Goal: Task Accomplishment & Management: Use online tool/utility

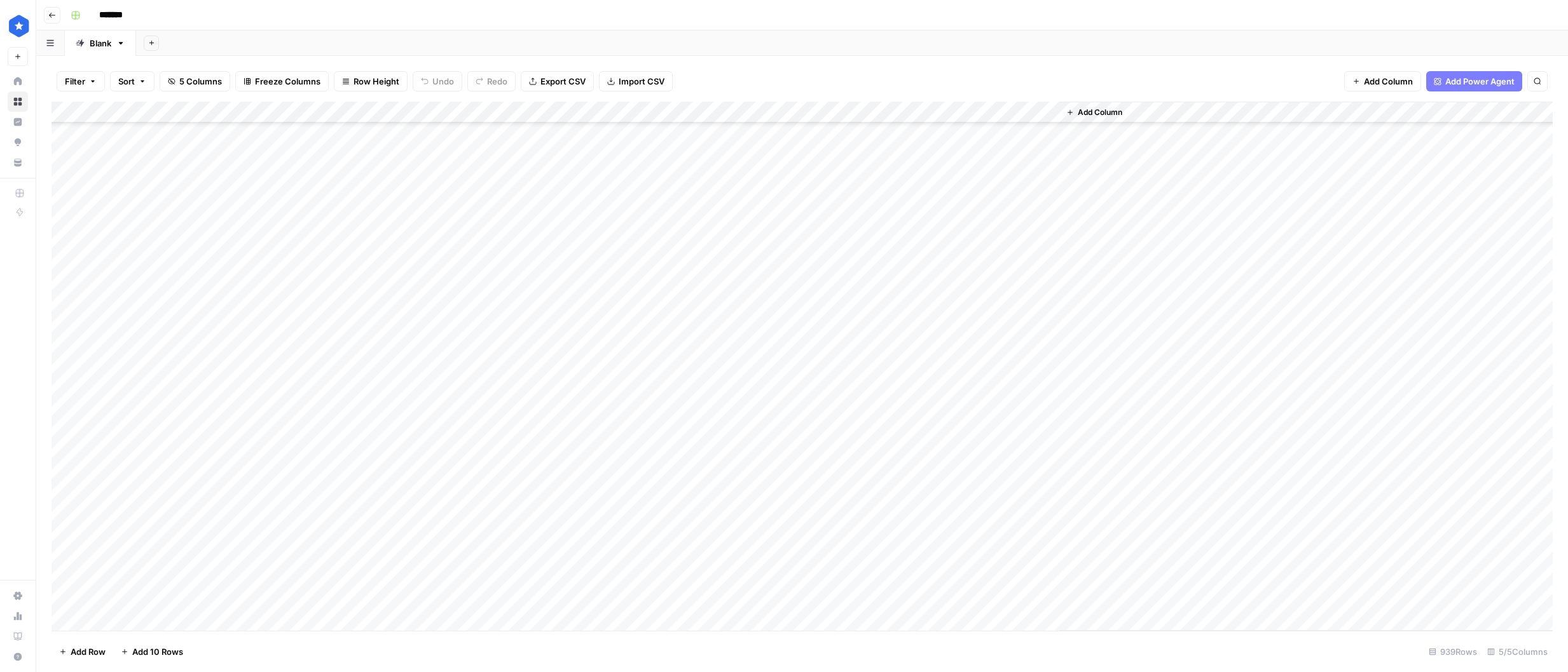
scroll to position [19435, 0]
drag, startPoint x: 473, startPoint y: 266, endPoint x: 493, endPoint y: 581, distance: 315.6
click at [493, 581] on div "Add Column" at bounding box center [802, 366] width 1501 height 530
drag, startPoint x: 839, startPoint y: 263, endPoint x: 848, endPoint y: 575, distance: 312.1
click at [848, 575] on div "Add Column" at bounding box center [802, 366] width 1501 height 530
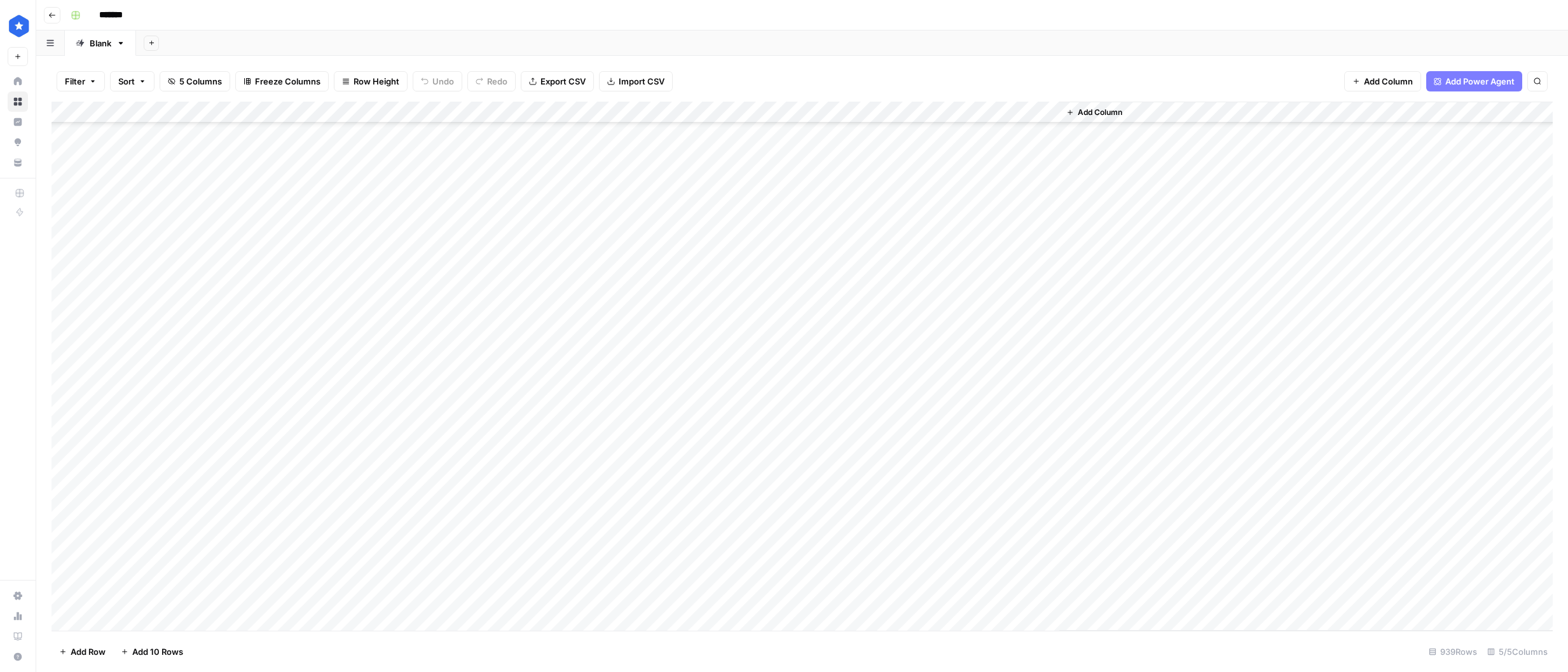
scroll to position [19768, 0]
drag, startPoint x: 835, startPoint y: 257, endPoint x: 837, endPoint y: 412, distance: 155.0
click at [837, 412] on div "Add Column" at bounding box center [802, 366] width 1501 height 530
drag, startPoint x: 849, startPoint y: 448, endPoint x: 863, endPoint y: 596, distance: 148.7
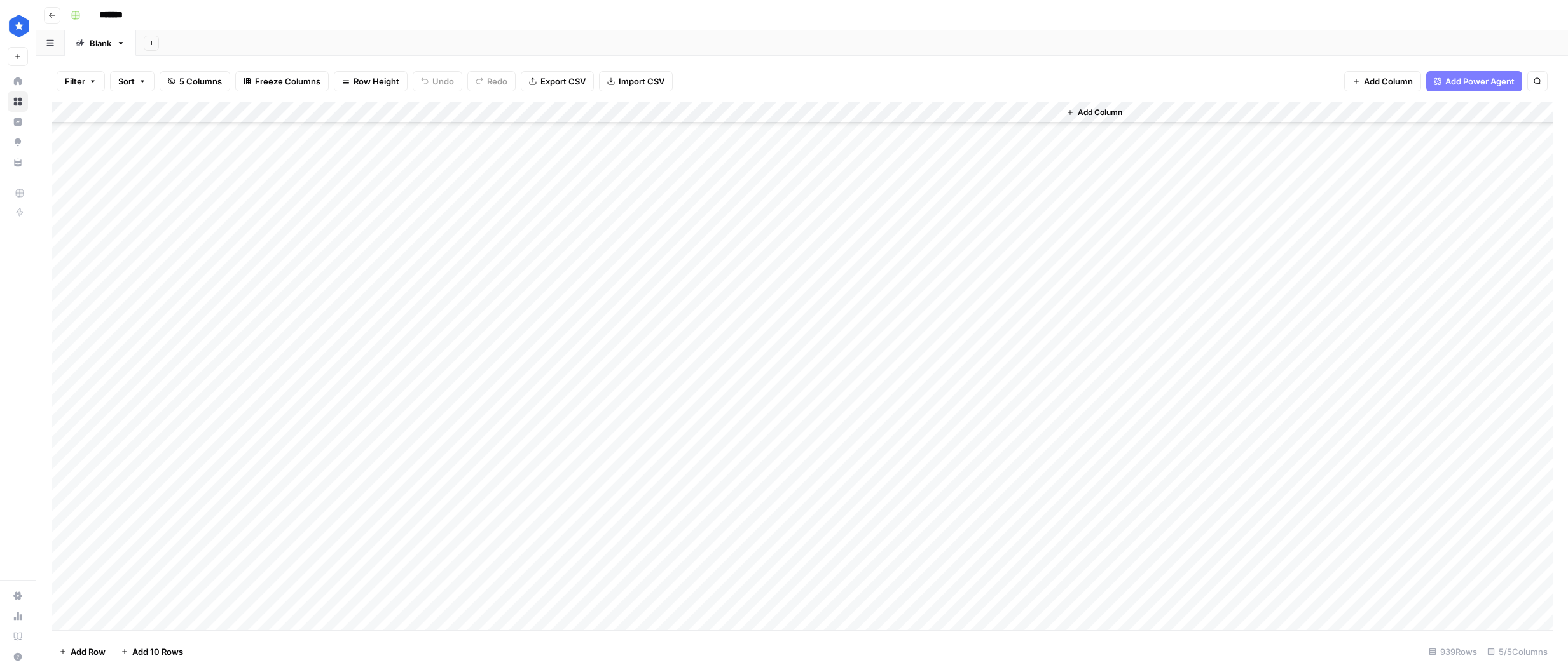
click at [863, 596] on div "Add Column" at bounding box center [802, 366] width 1501 height 530
click at [682, 509] on div "Add Column" at bounding box center [802, 366] width 1501 height 530
drag, startPoint x: 852, startPoint y: 462, endPoint x: 855, endPoint y: 594, distance: 132.0
click at [855, 594] on div "Add Column" at bounding box center [802, 366] width 1501 height 530
click at [847, 421] on div "Add Column" at bounding box center [802, 366] width 1501 height 530
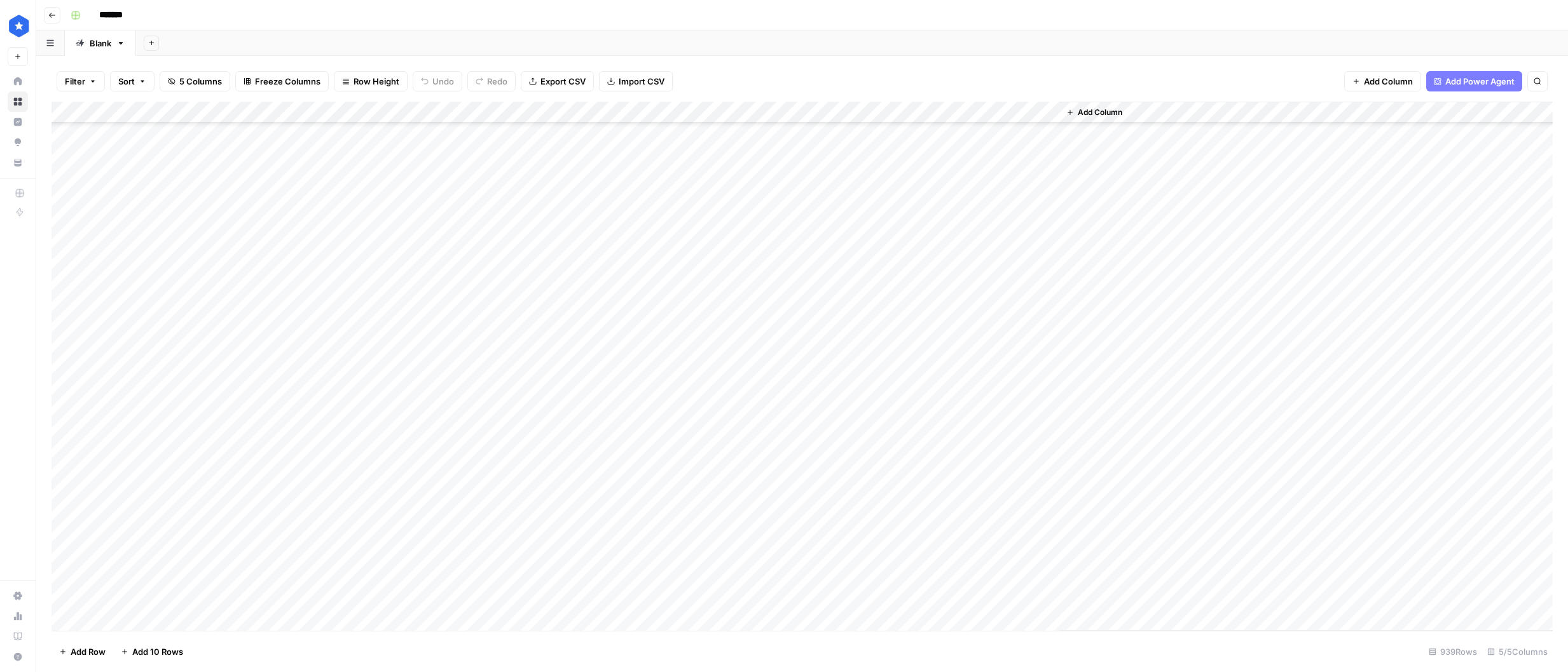
scroll to position [19403, 0]
click at [858, 283] on div "Add Column" at bounding box center [802, 366] width 1501 height 530
click at [1068, 289] on div "Add Column" at bounding box center [1305, 366] width 493 height 530
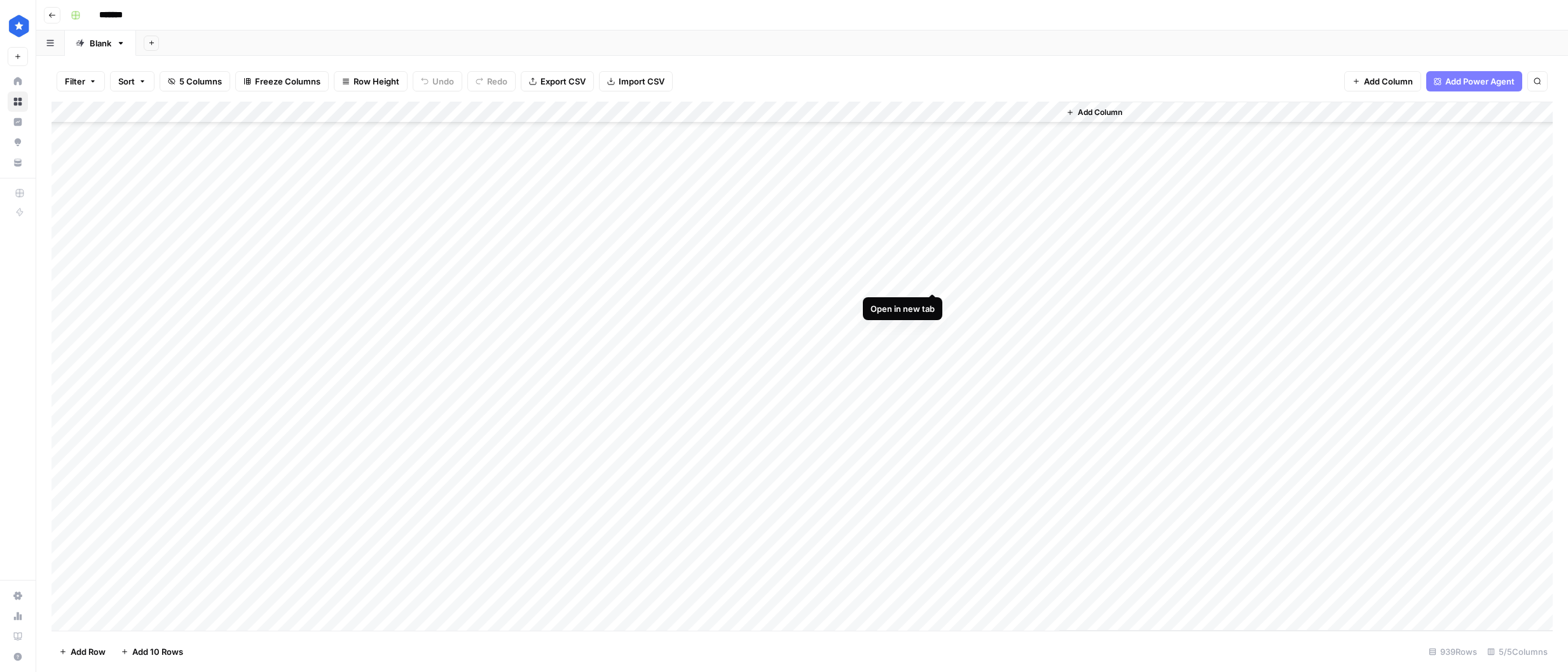
click at [930, 277] on div "Add Column" at bounding box center [802, 366] width 1501 height 530
